Goal: Task Accomplishment & Management: Use online tool/utility

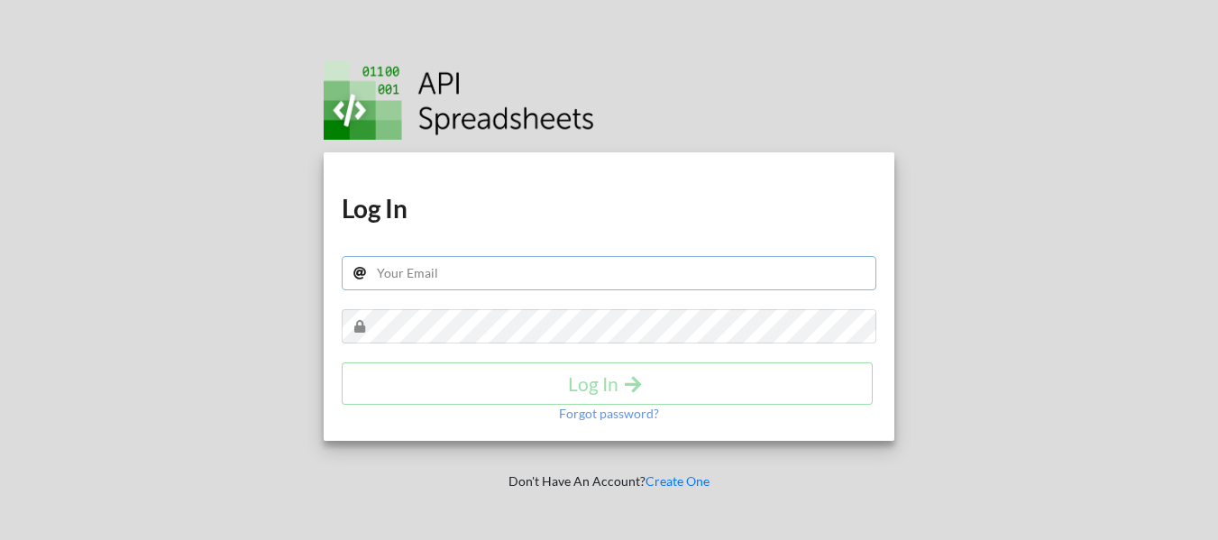
click at [469, 274] on input "text" at bounding box center [609, 273] width 535 height 34
click at [450, 271] on input "d" at bounding box center [609, 273] width 535 height 34
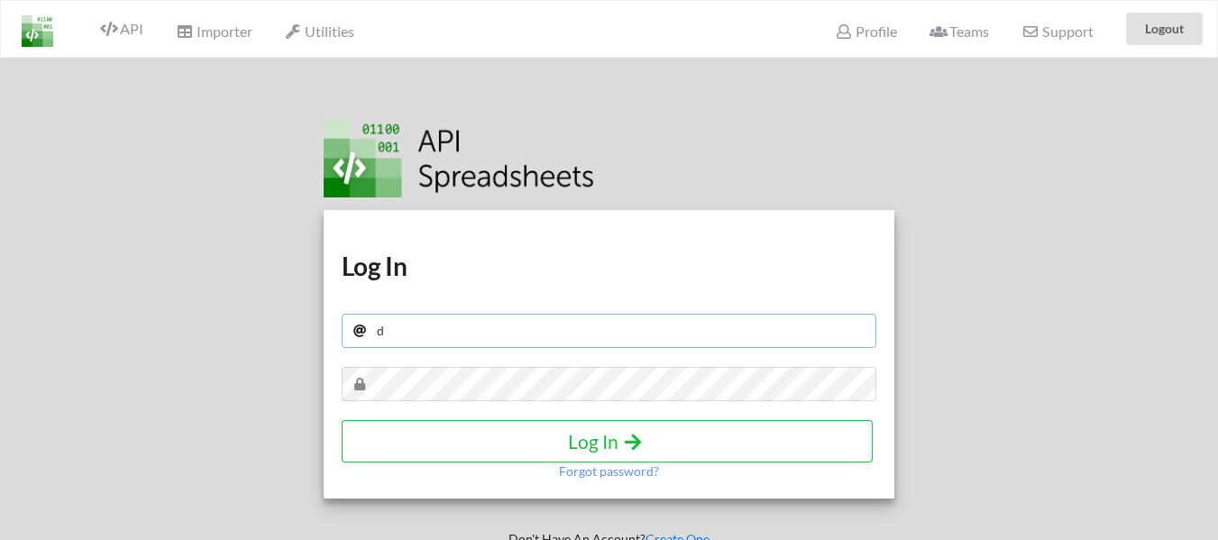
type input "[EMAIL_ADDRESS][DOMAIN_NAME]"
click at [596, 435] on h4 "Log In" at bounding box center [607, 441] width 493 height 23
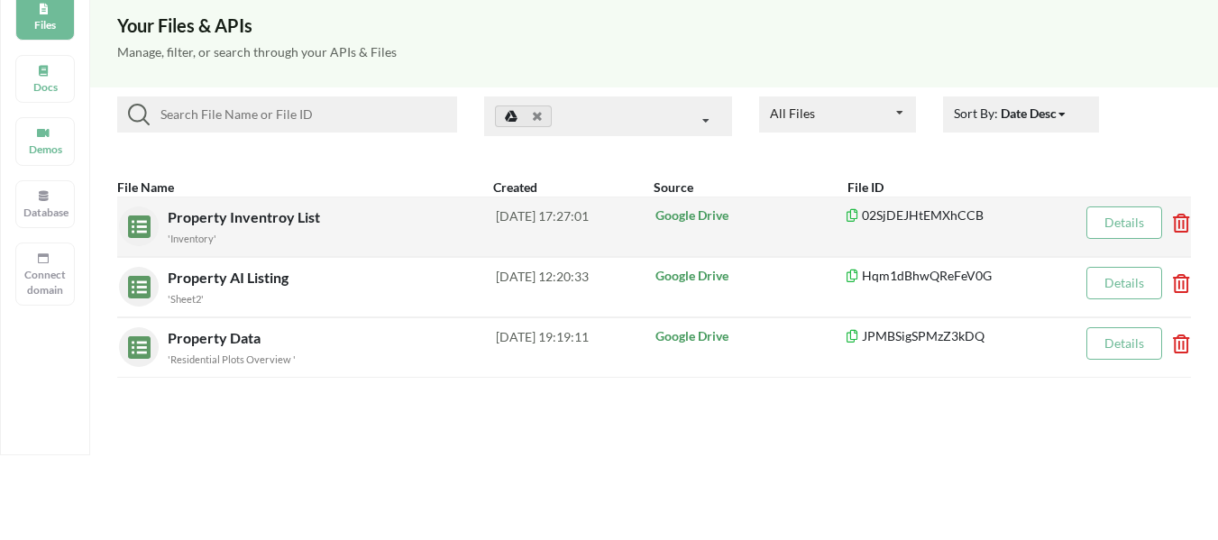
scroll to position [180, 0]
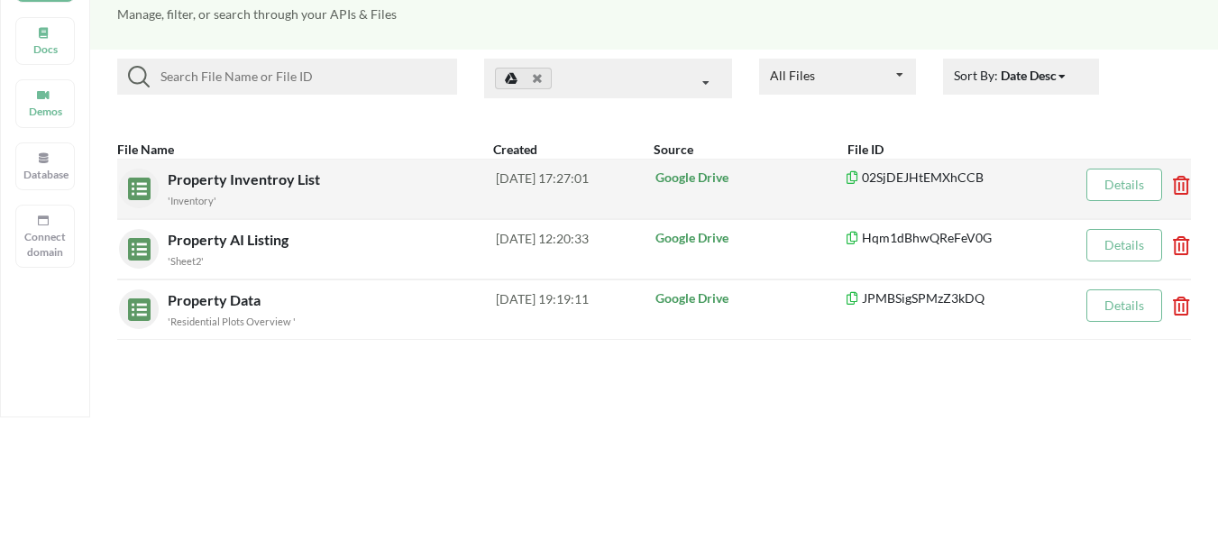
click at [586, 173] on div "2025-09-09 17:27:01" at bounding box center [575, 189] width 159 height 40
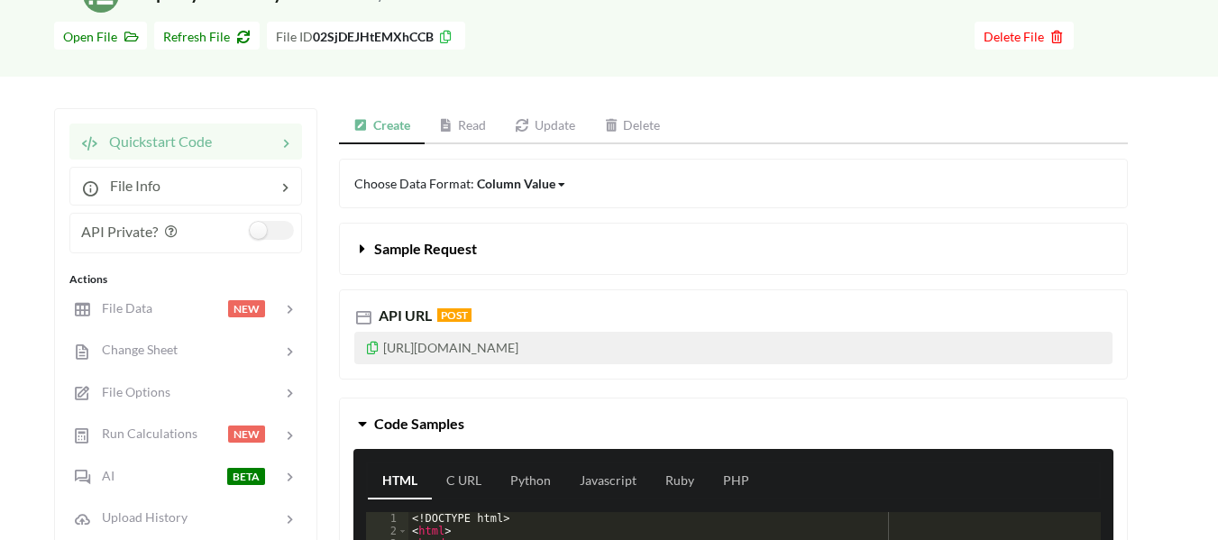
click at [467, 128] on link "Read" at bounding box center [463, 126] width 77 height 36
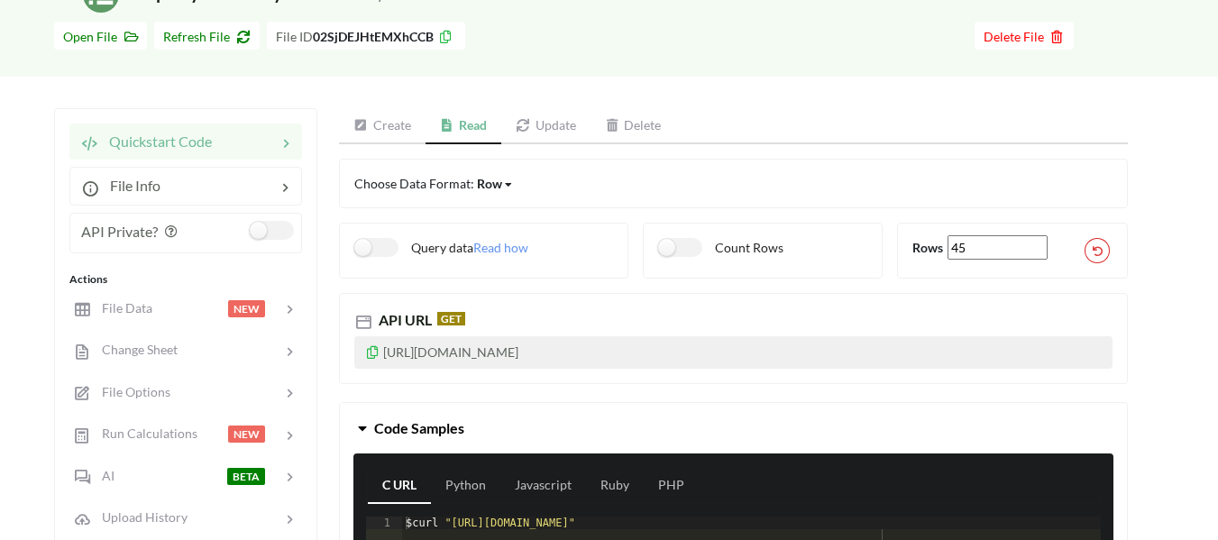
click at [375, 350] on icon at bounding box center [372, 350] width 15 height 13
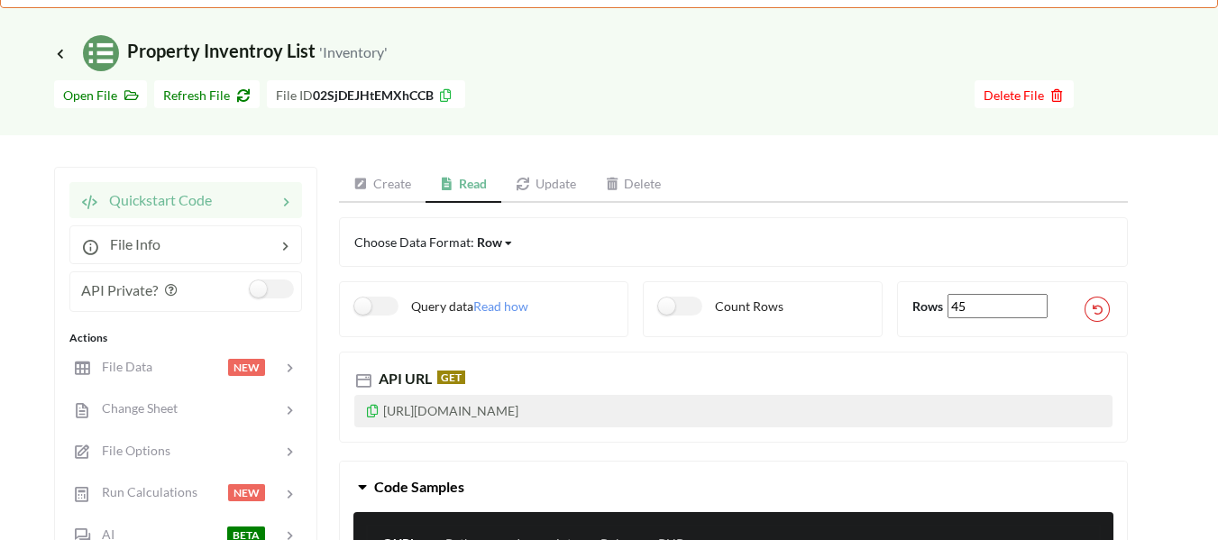
scroll to position [90, 0]
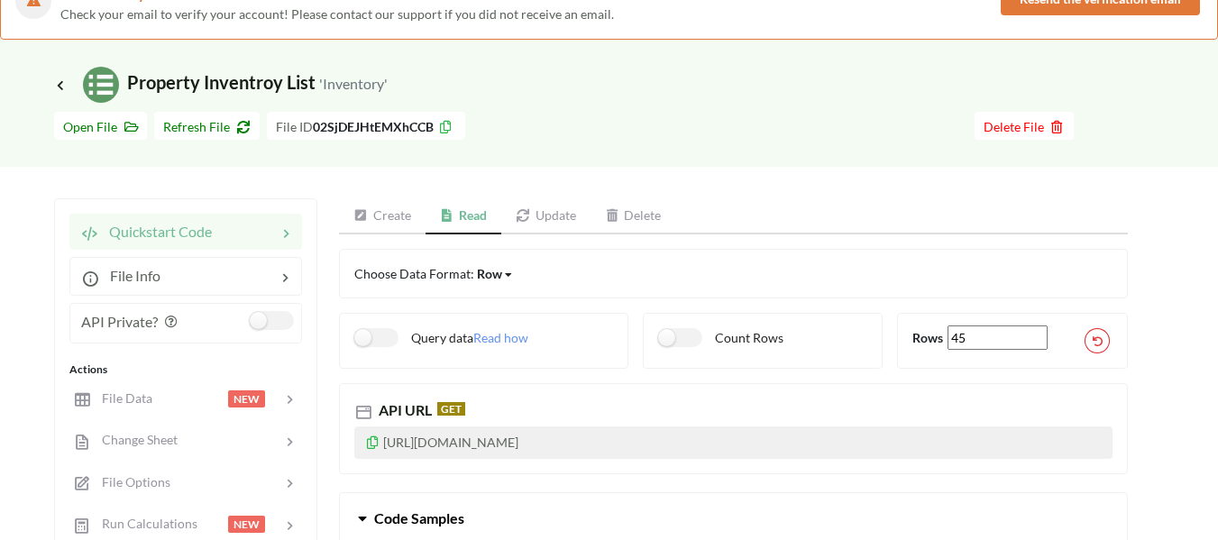
click at [396, 213] on link "Create" at bounding box center [382, 216] width 87 height 36
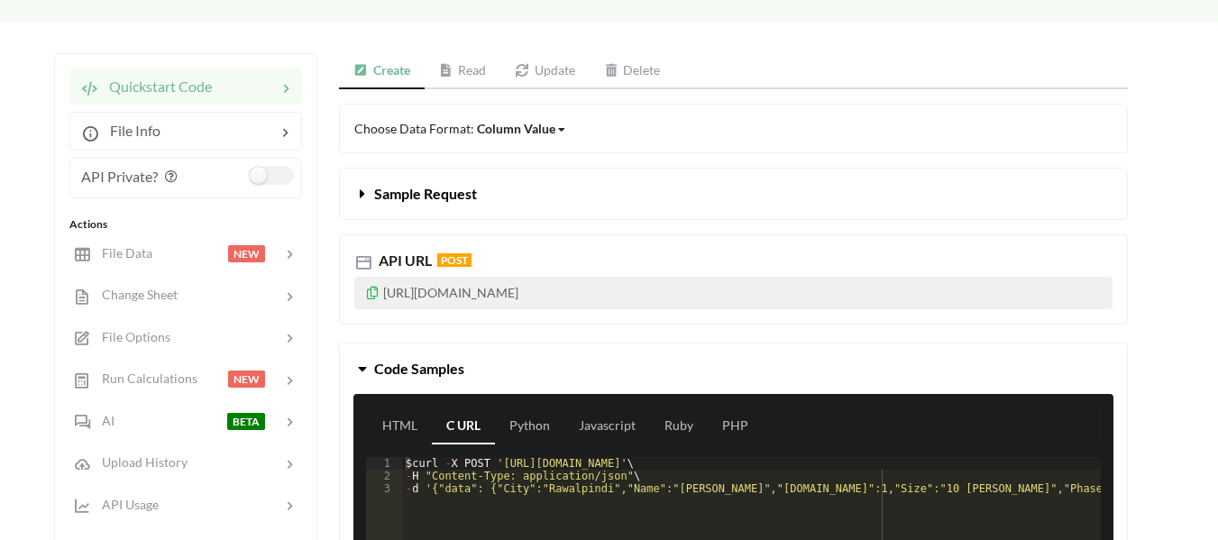
scroll to position [270, 0]
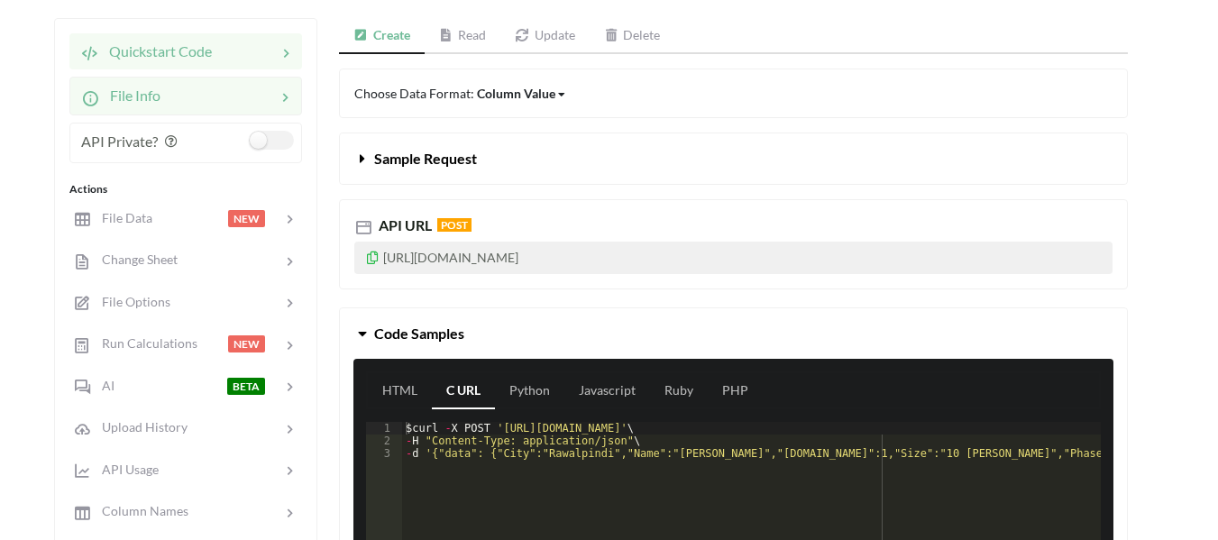
click at [277, 97] on icon at bounding box center [285, 96] width 18 height 21
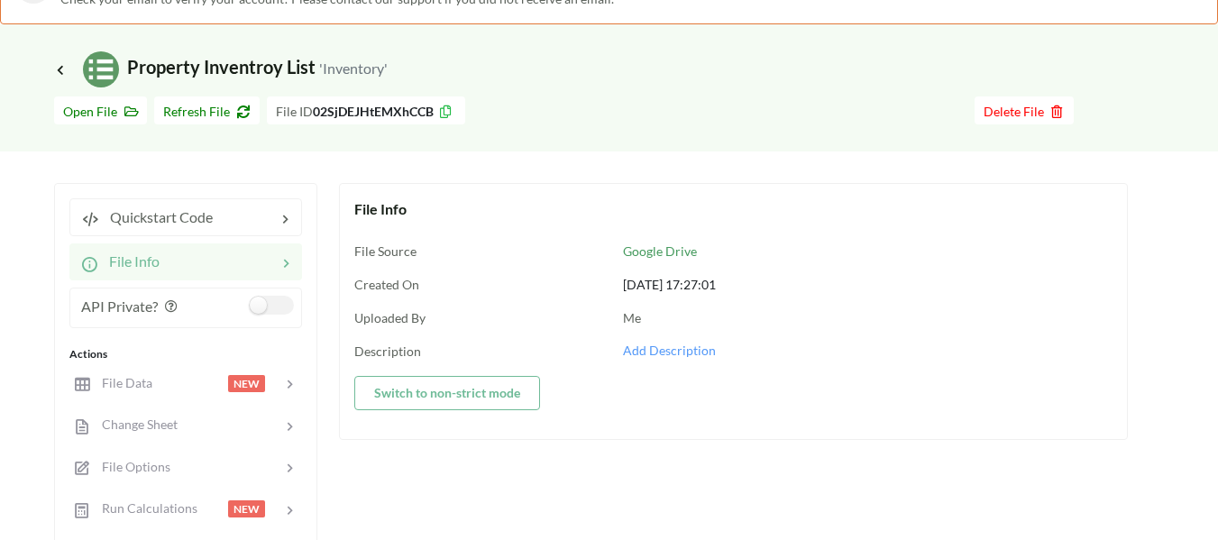
scroll to position [90, 0]
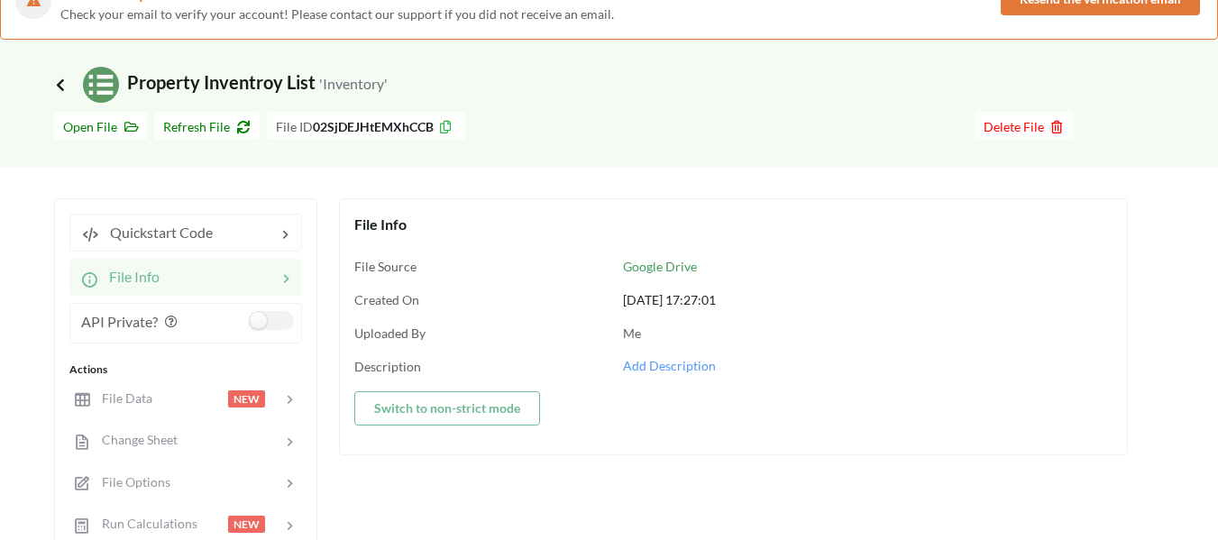
click at [57, 86] on icon at bounding box center [60, 85] width 16 height 14
